Goal: Information Seeking & Learning: Learn about a topic

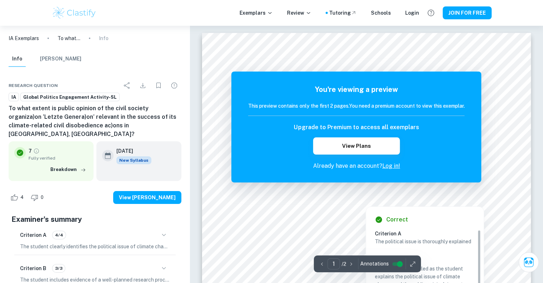
click at [386, 194] on div at bounding box center [367, 193] width 252 height 9
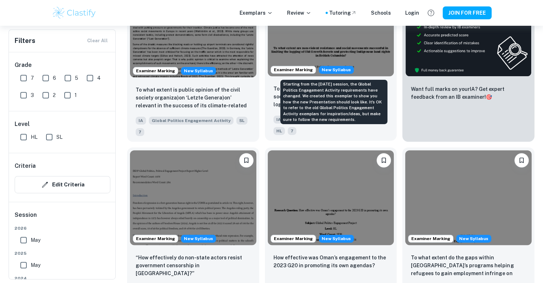
scroll to position [311, 0]
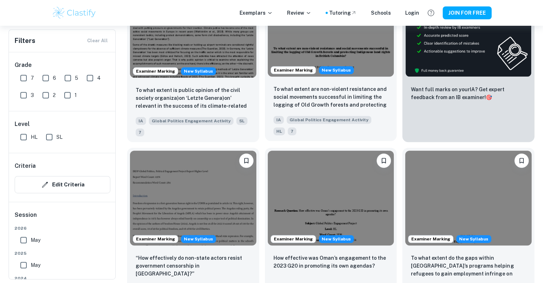
click at [372, 47] on img at bounding box center [331, 29] width 126 height 95
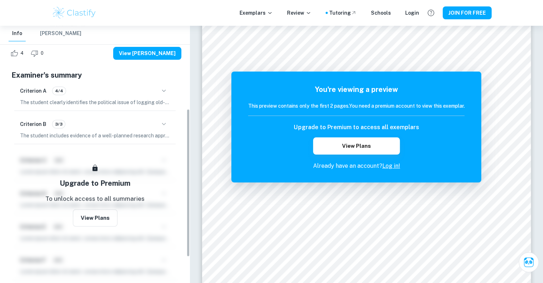
scroll to position [142, 0]
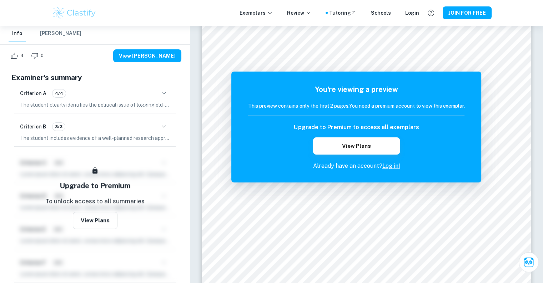
click at [163, 89] on icon "button" at bounding box center [164, 93] width 9 height 9
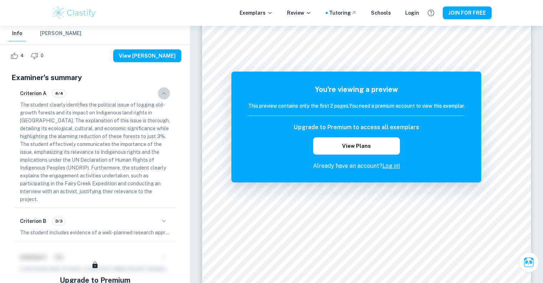
click at [163, 89] on icon "button" at bounding box center [164, 93] width 9 height 9
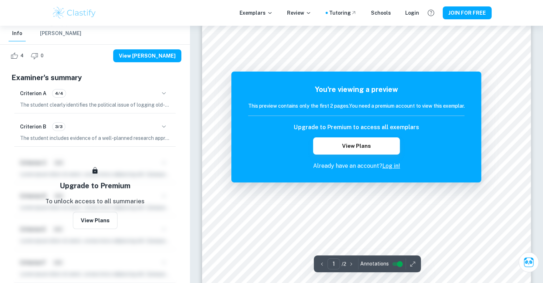
scroll to position [14, 0]
